Goal: Information Seeking & Learning: Learn about a topic

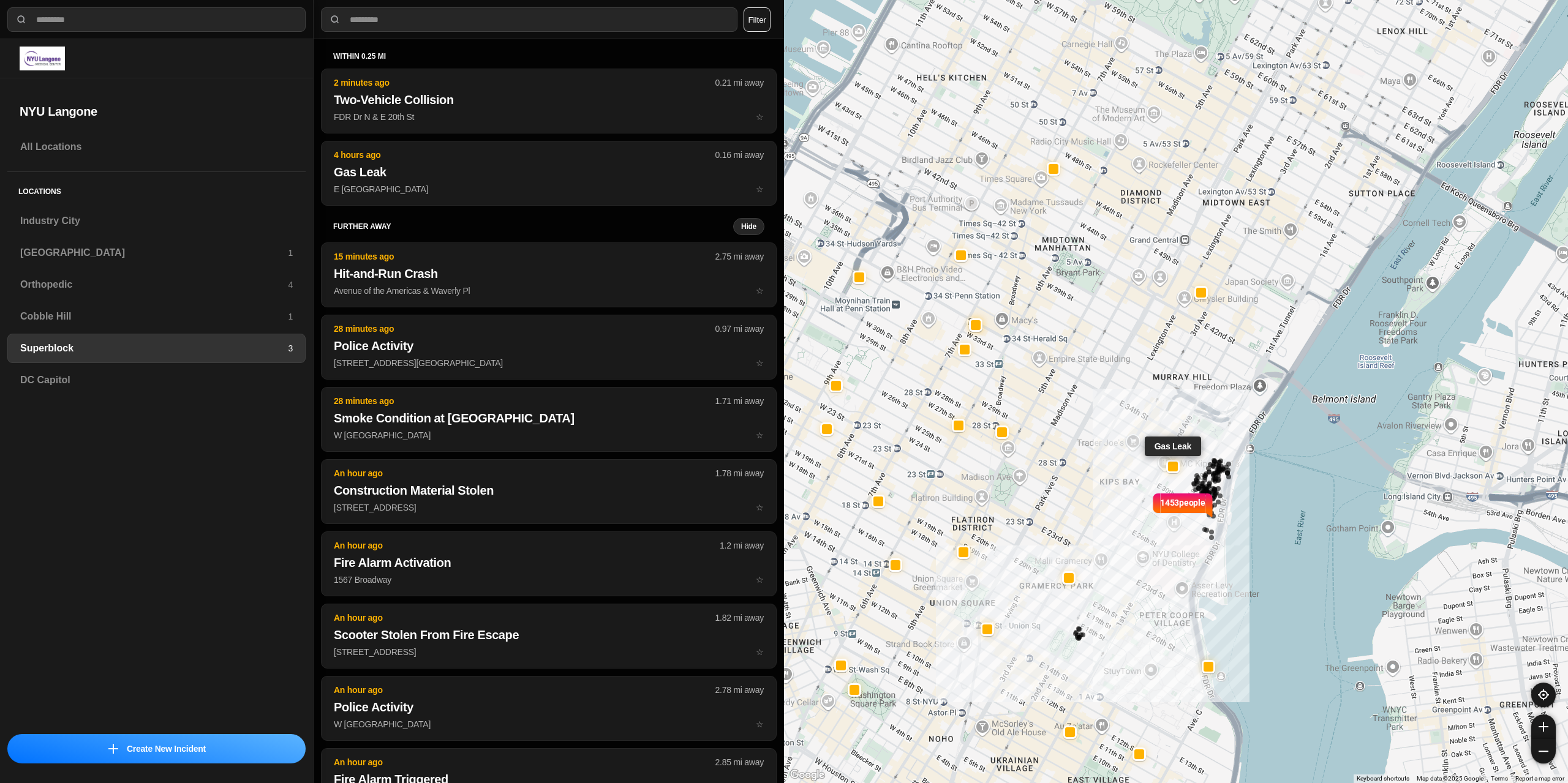
select select "*"
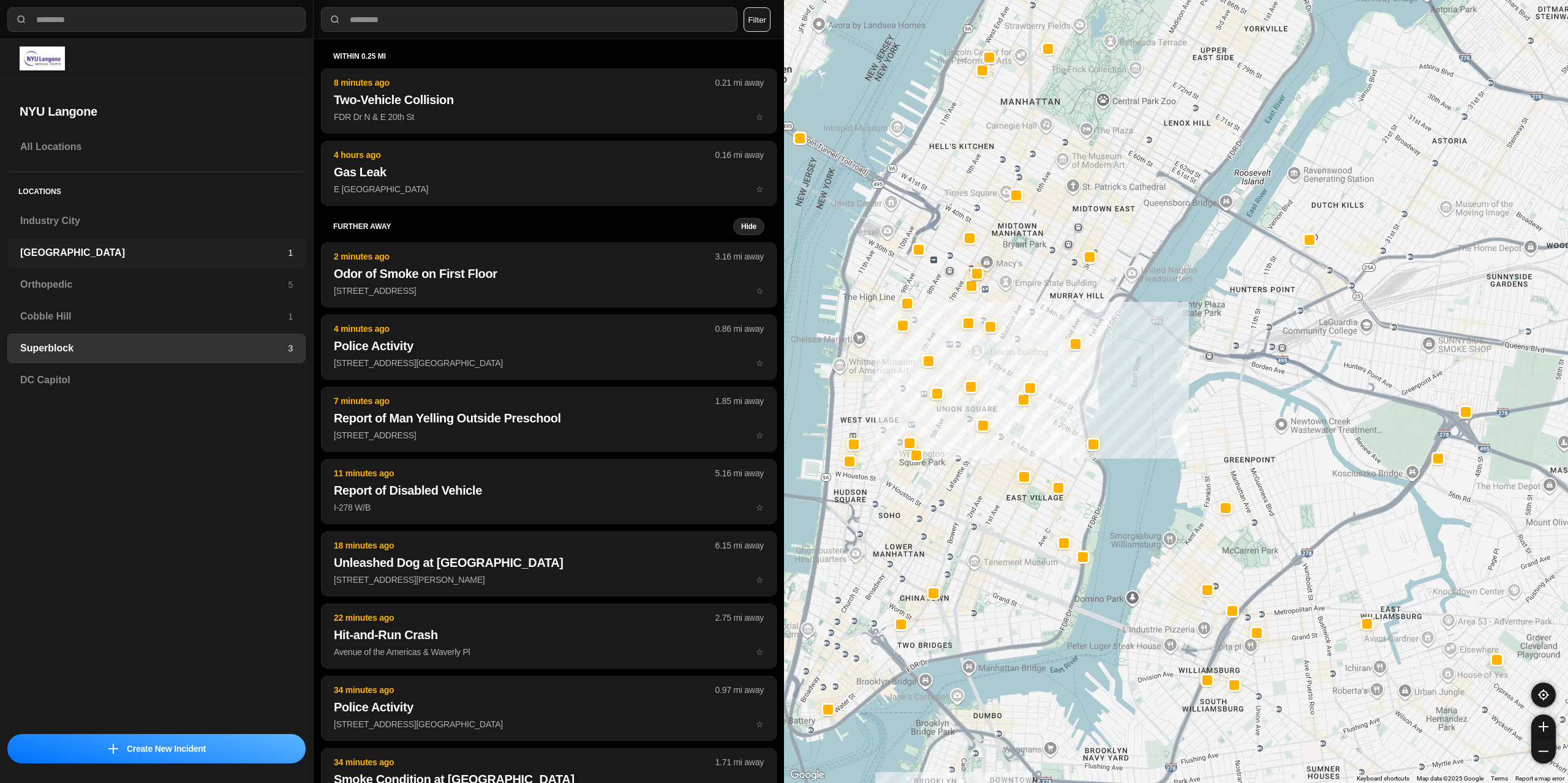
click at [73, 255] on h3 "[GEOGRAPHIC_DATA]" at bounding box center [154, 253] width 268 height 14
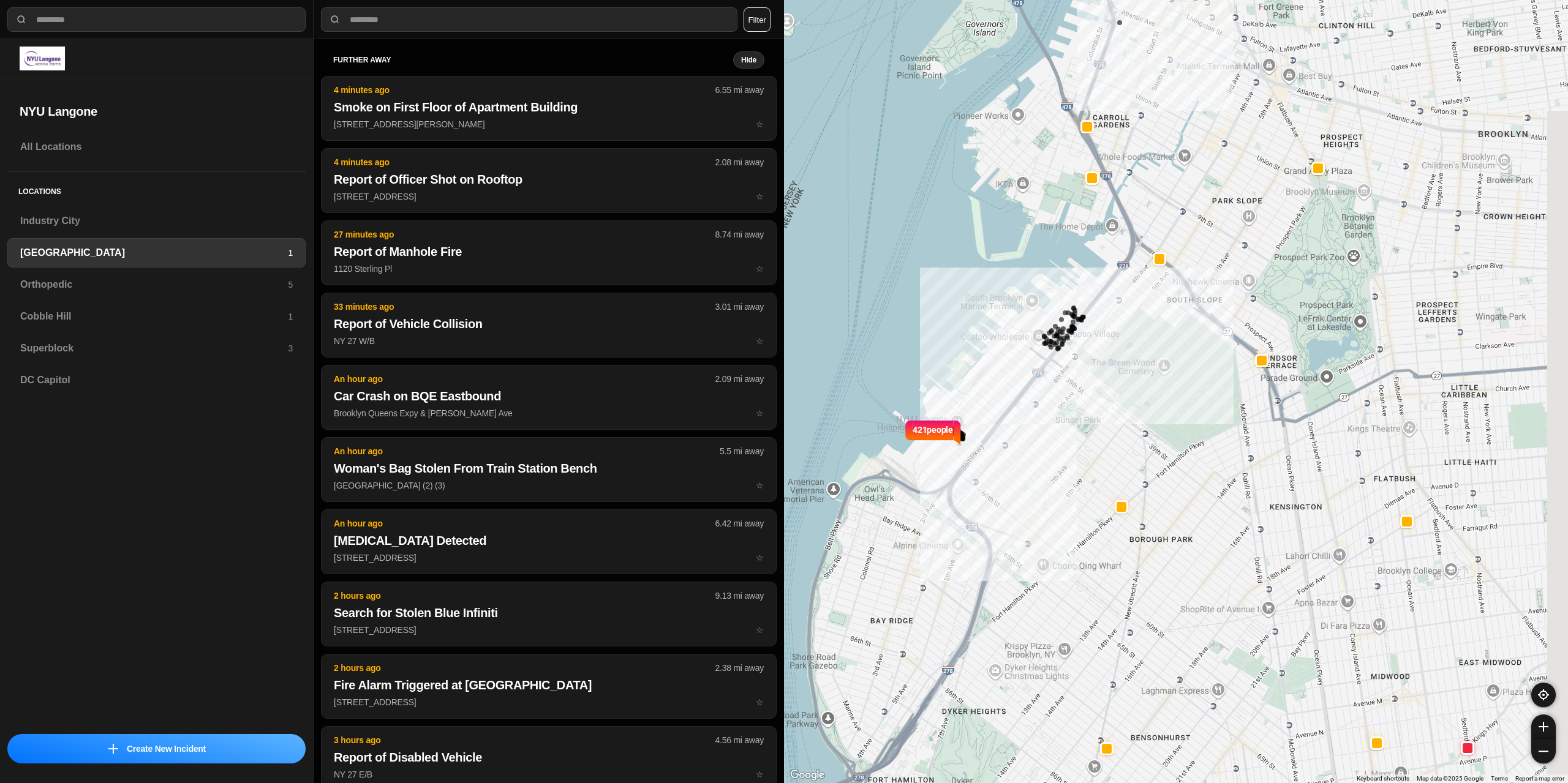
click at [1053, 633] on div "421 people" at bounding box center [1176, 392] width 784 height 783
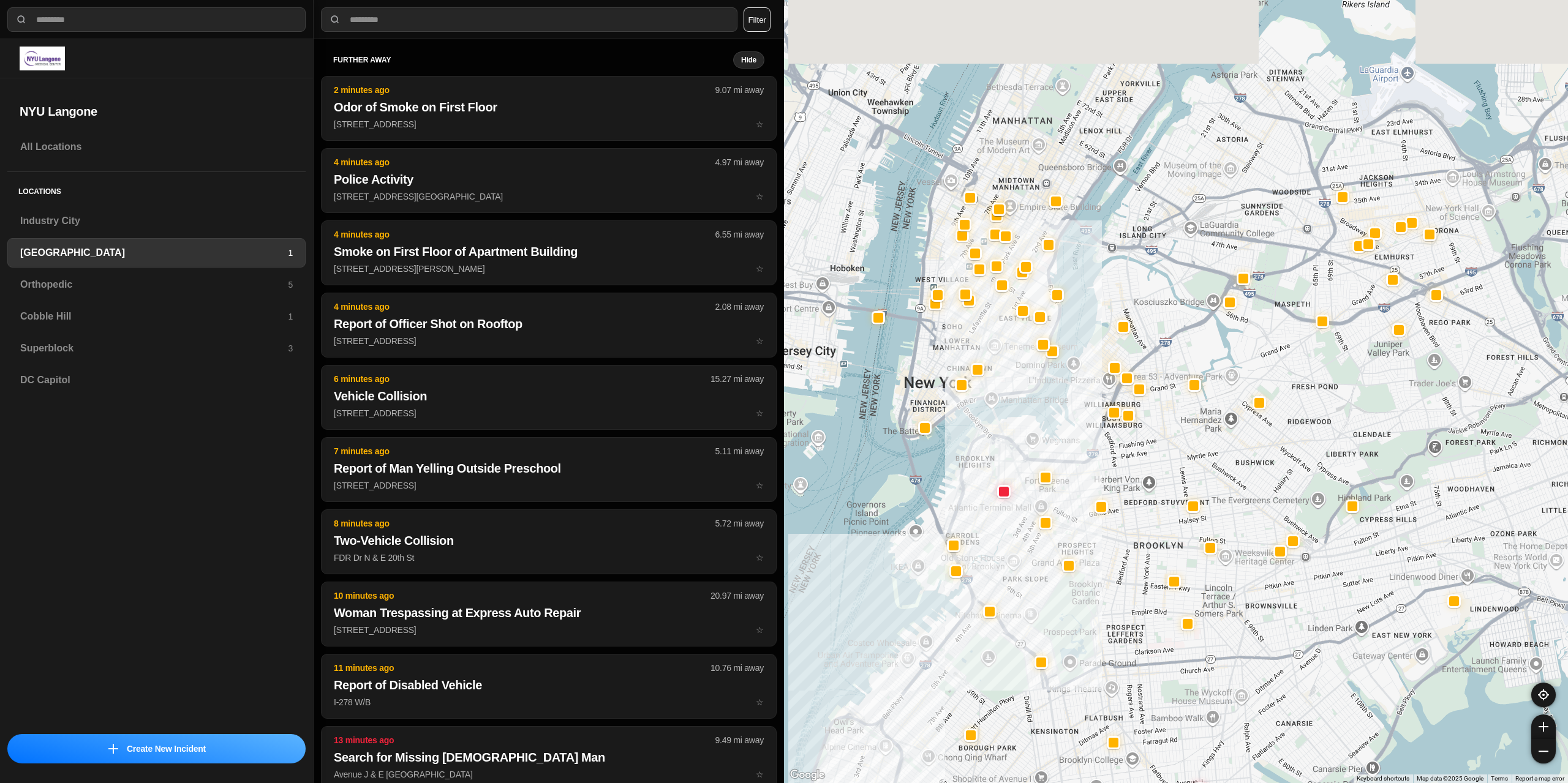
drag, startPoint x: 1209, startPoint y: 200, endPoint x: 1038, endPoint y: 404, distance: 266.2
click at [1088, 390] on div at bounding box center [1176, 392] width 784 height 783
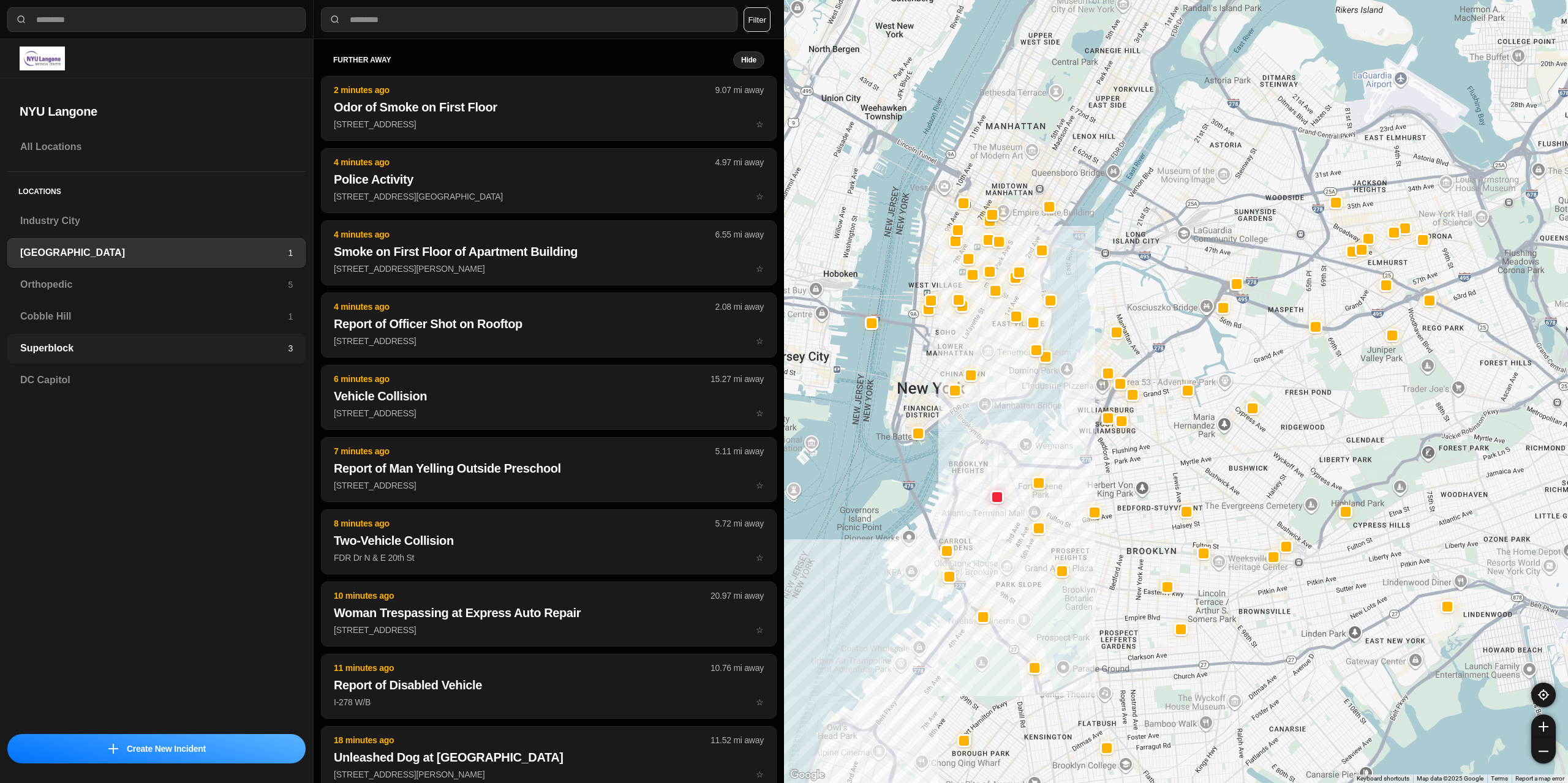
click at [58, 358] on div "Superblock 3" at bounding box center [157, 348] width 298 height 30
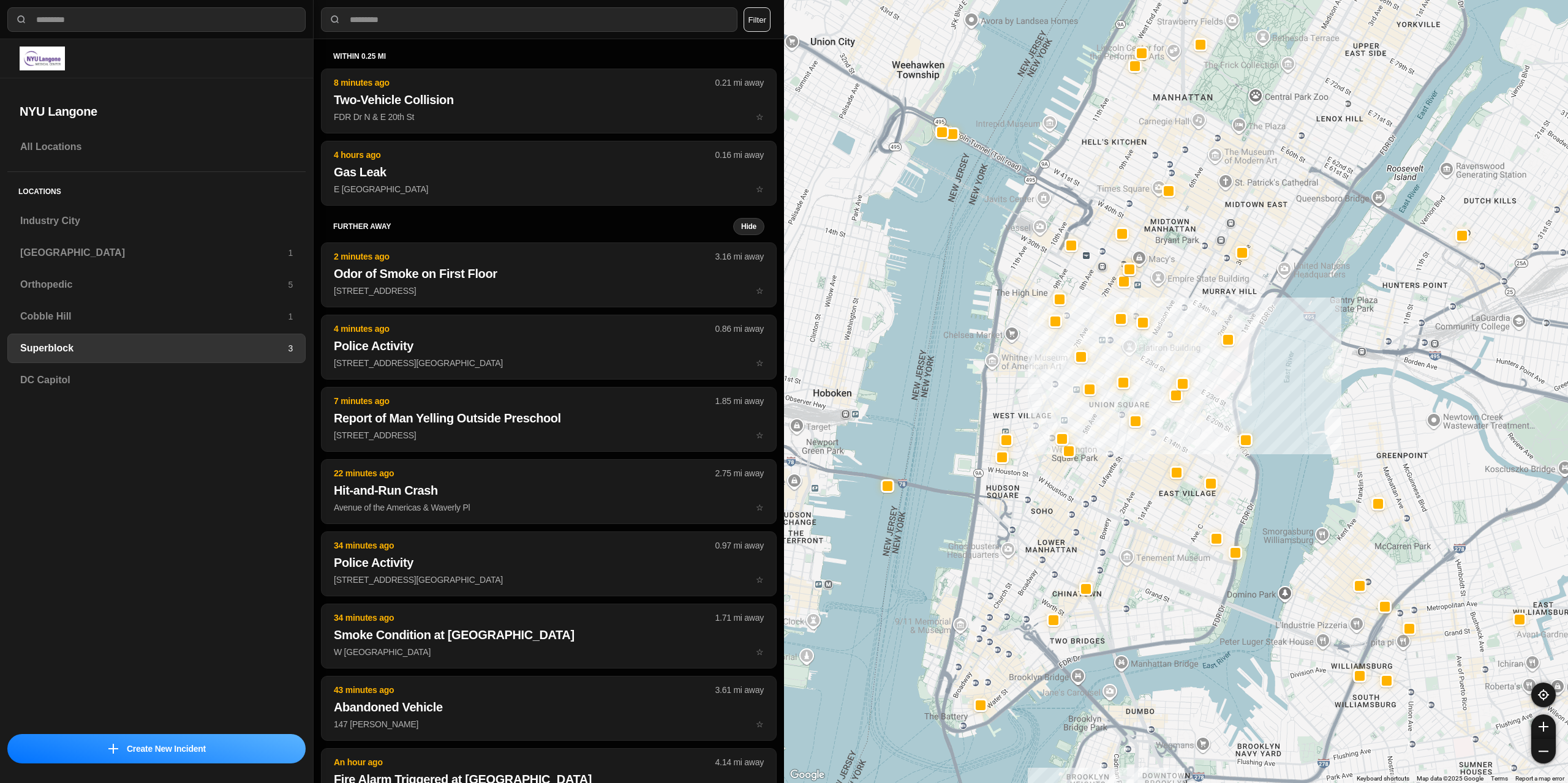
drag, startPoint x: 1157, startPoint y: 418, endPoint x: 1209, endPoint y: 285, distance: 142.8
click at [1209, 285] on div at bounding box center [1176, 392] width 784 height 783
